Goal: Transaction & Acquisition: Purchase product/service

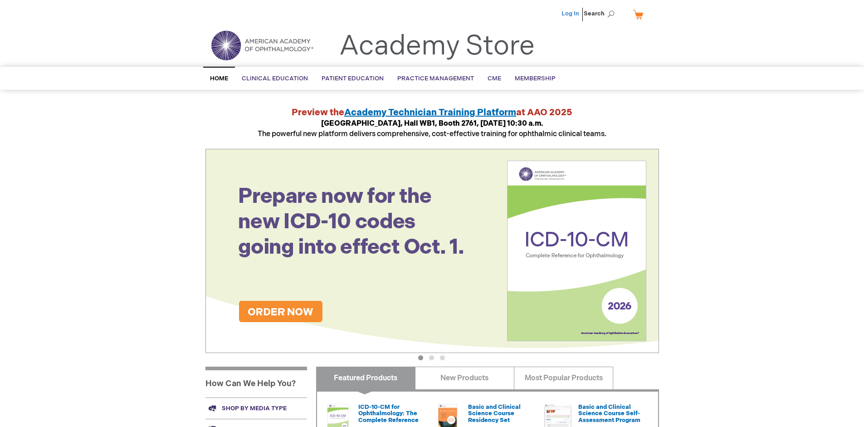
click at [571, 14] on link "Log In" at bounding box center [571, 13] width 18 height 7
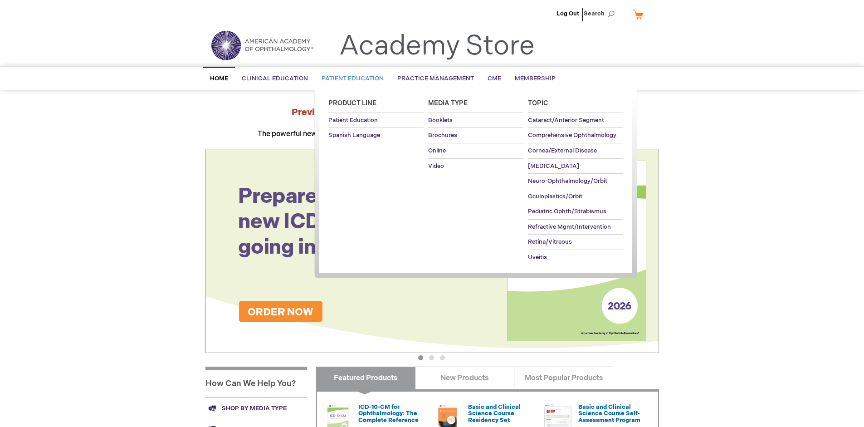
click at [350, 78] on span "Patient Education" at bounding box center [353, 78] width 62 height 7
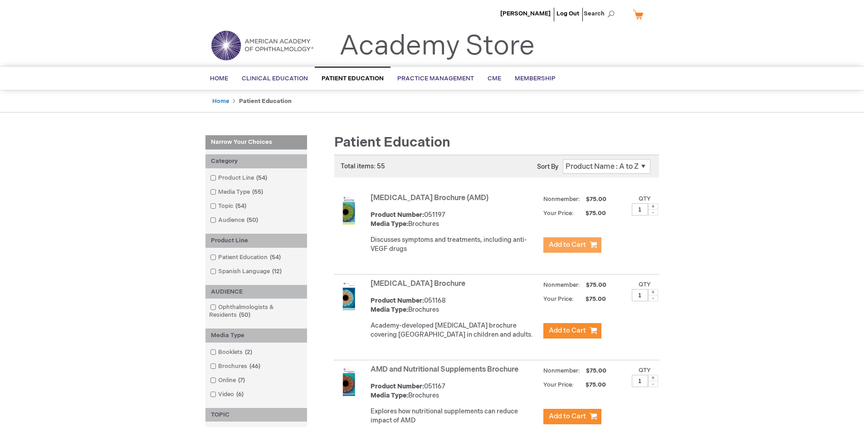
click at [572, 245] on span "Add to Cart" at bounding box center [567, 244] width 37 height 9
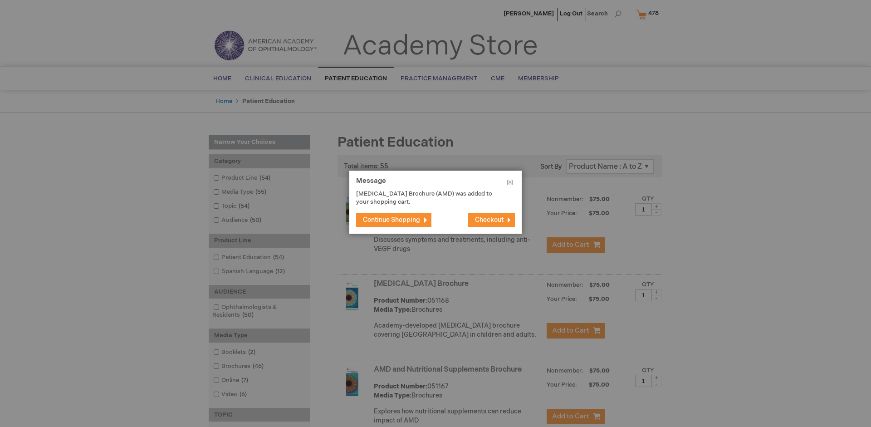
click at [391, 220] on span "Continue Shopping" at bounding box center [391, 220] width 57 height 8
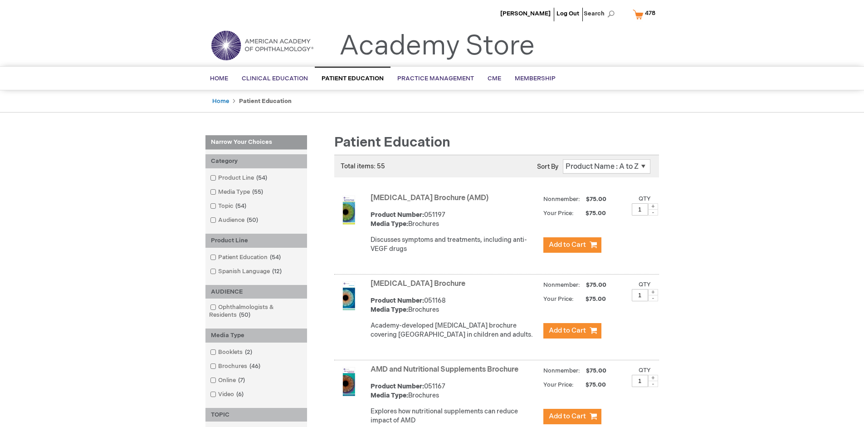
click at [446, 374] on link "AMD and Nutritional Supplements Brochure" at bounding box center [445, 369] width 148 height 9
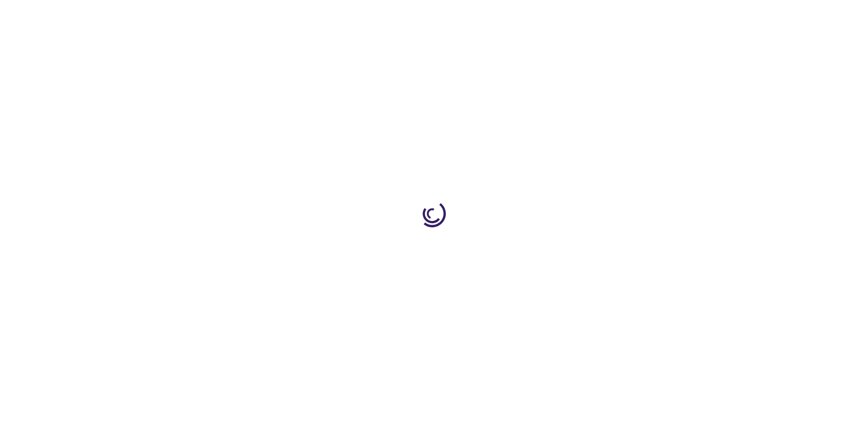
type input "1"
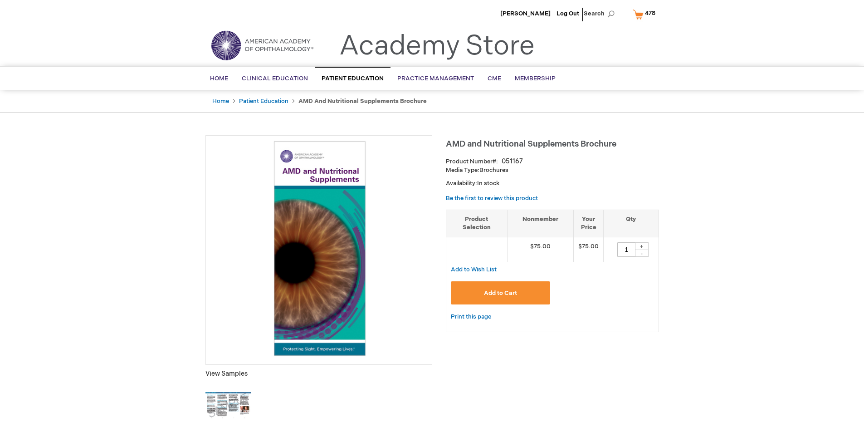
click at [500, 293] on span "Add to Cart" at bounding box center [500, 292] width 33 height 7
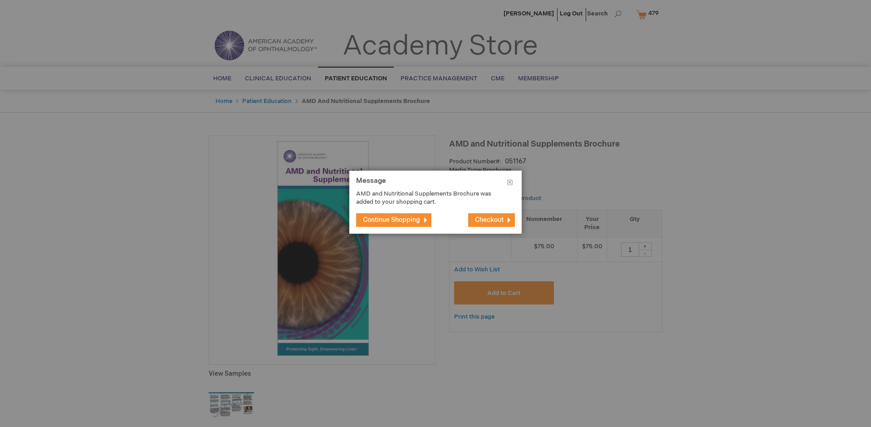
click at [391, 220] on span "Continue Shopping" at bounding box center [391, 220] width 57 height 8
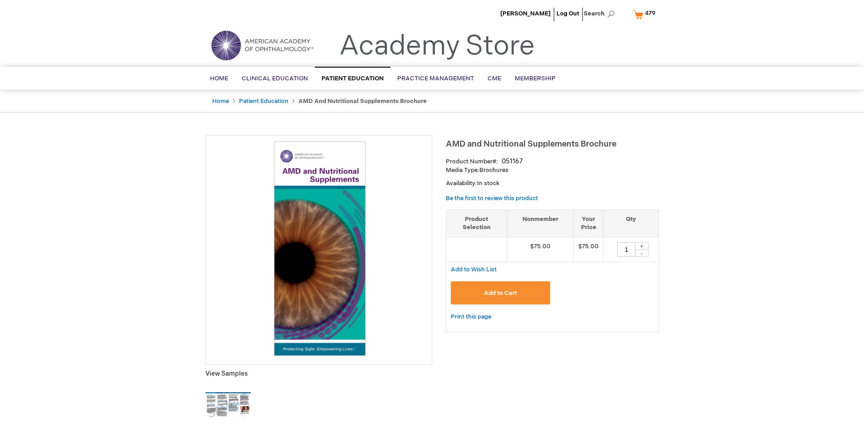
click at [646, 14] on span "479" at bounding box center [650, 13] width 10 height 7
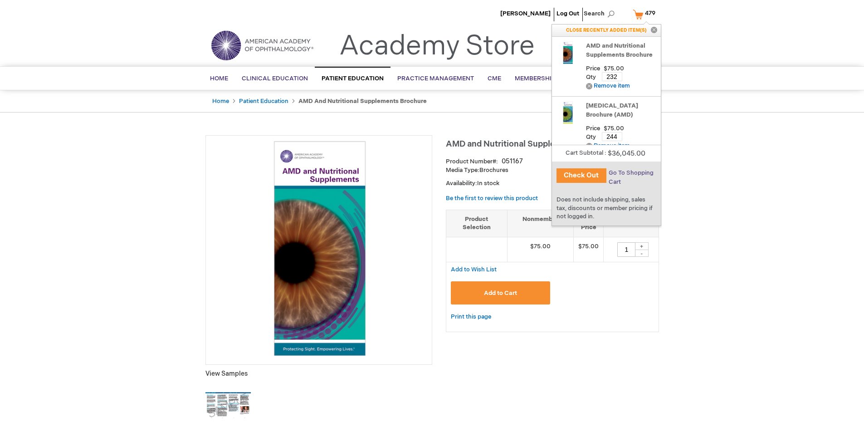
click at [631, 173] on span "Go To Shopping Cart" at bounding box center [631, 177] width 45 height 16
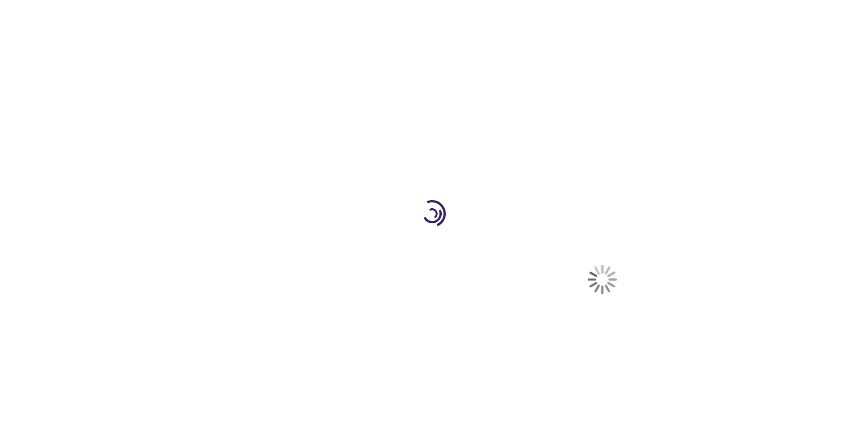
select select "US"
select select "41"
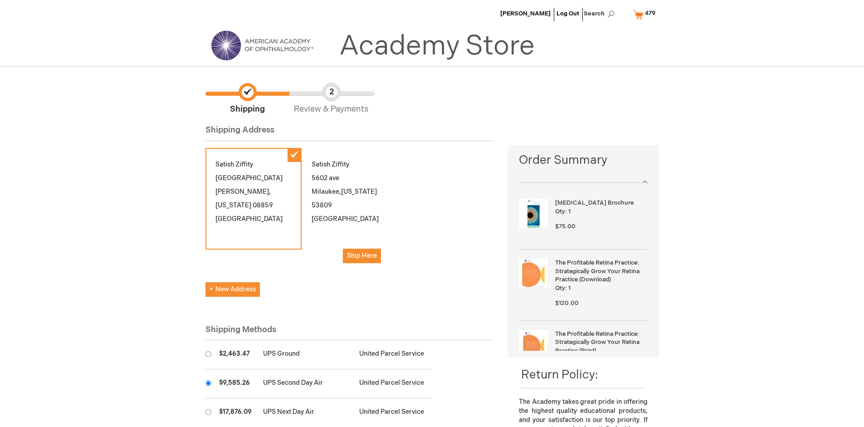
click at [208, 383] on input "radio" at bounding box center [208, 383] width 6 height 6
